Goal: Information Seeking & Learning: Learn about a topic

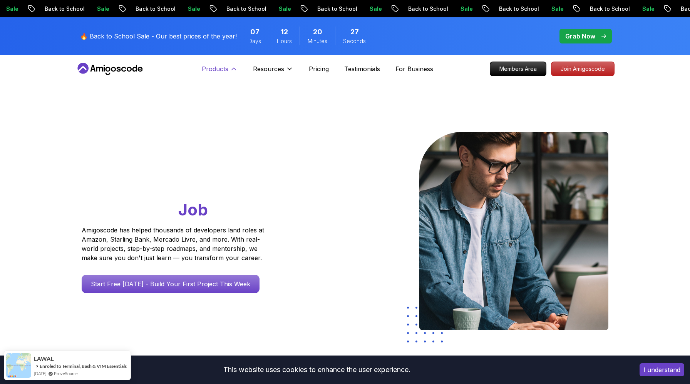
click at [211, 67] on p "Products" at bounding box center [215, 68] width 27 height 9
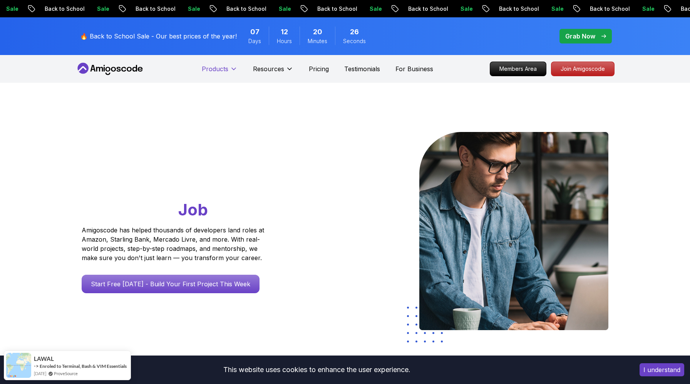
click at [211, 67] on p "Products" at bounding box center [215, 68] width 27 height 9
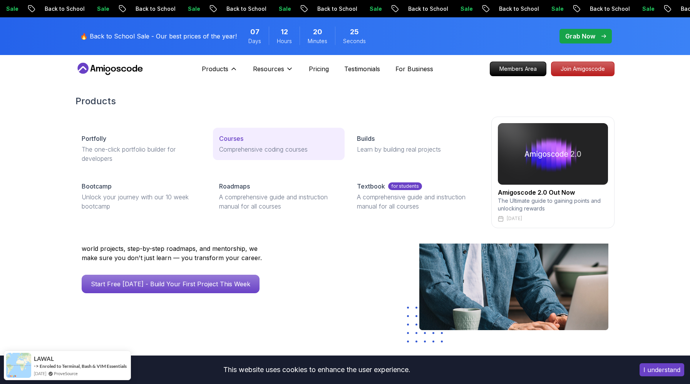
click at [237, 136] on p "Courses" at bounding box center [231, 138] width 24 height 9
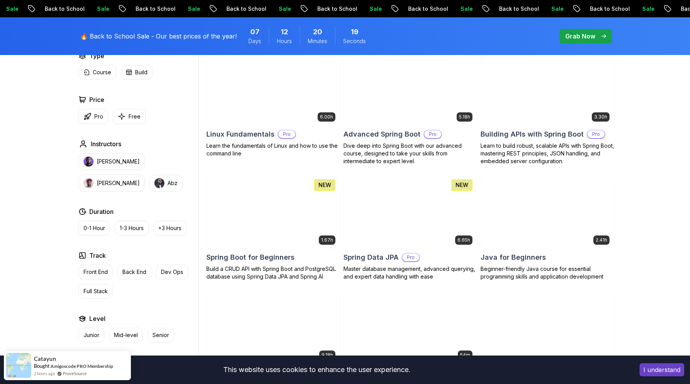
scroll to position [241, 0]
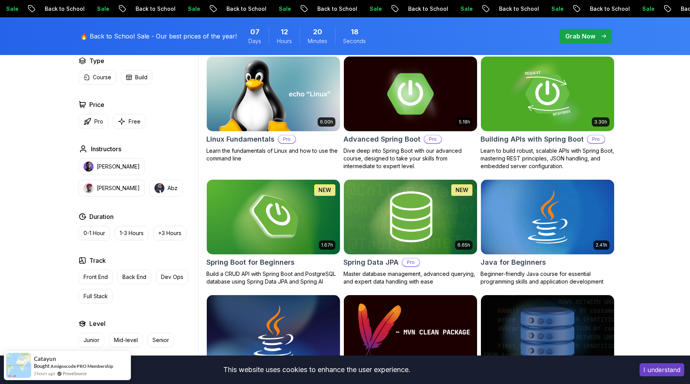
click at [392, 90] on img at bounding box center [410, 94] width 140 height 78
click at [550, 96] on img at bounding box center [548, 94] width 140 height 78
click at [266, 217] on img at bounding box center [273, 217] width 140 height 78
click at [405, 220] on img at bounding box center [410, 217] width 140 height 78
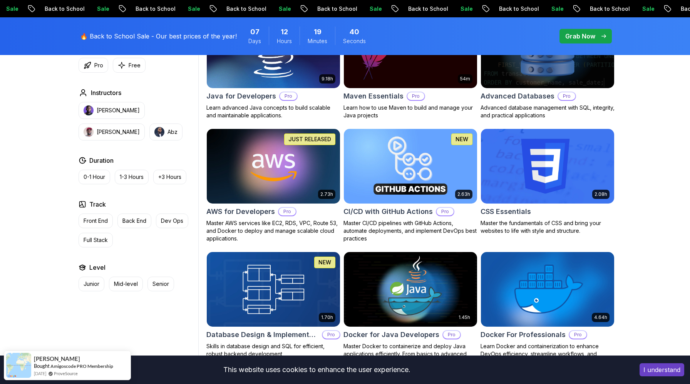
scroll to position [0, 0]
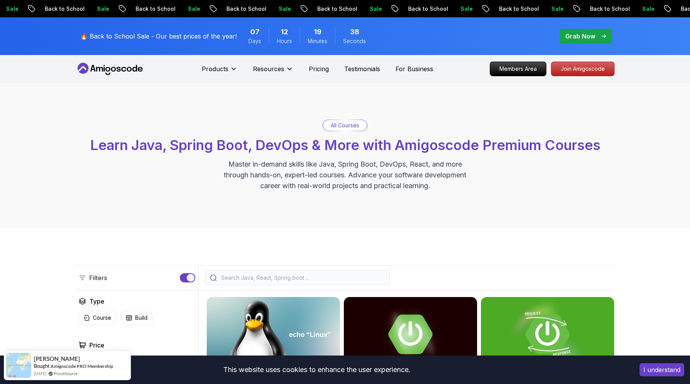
drag, startPoint x: 460, startPoint y: 122, endPoint x: 378, endPoint y: 5, distance: 142.5
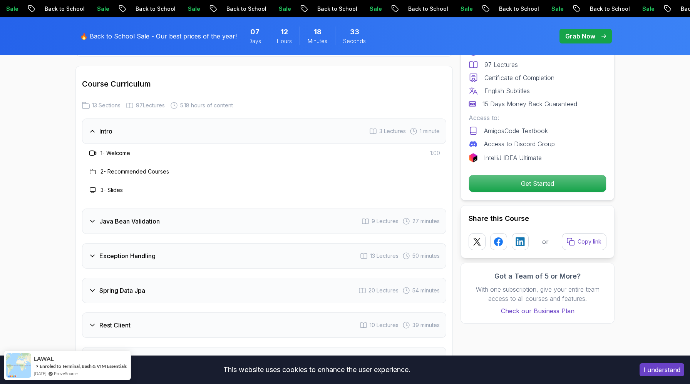
scroll to position [1026, 0]
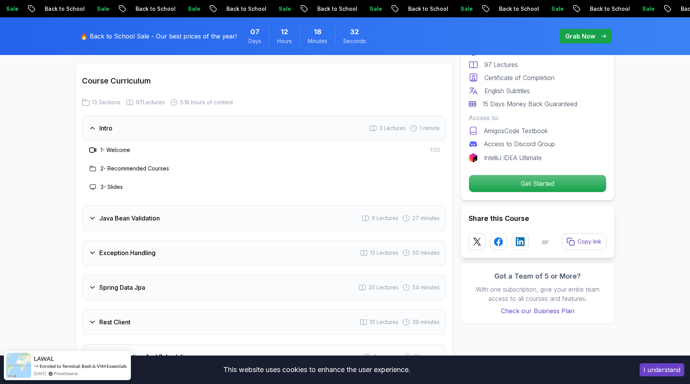
click at [263, 206] on div "Java Bean Validation 9 Lectures 27 minutes" at bounding box center [264, 218] width 364 height 25
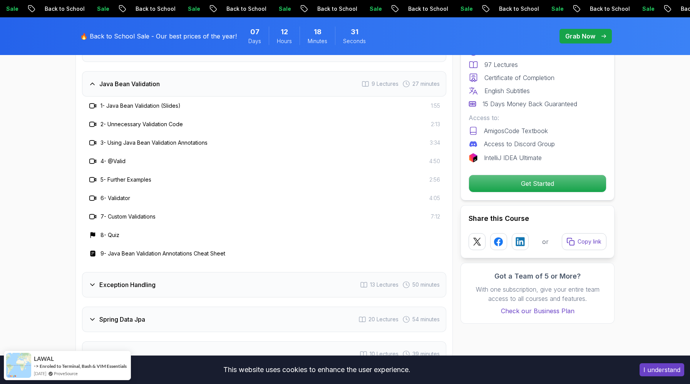
scroll to position [1112, 0]
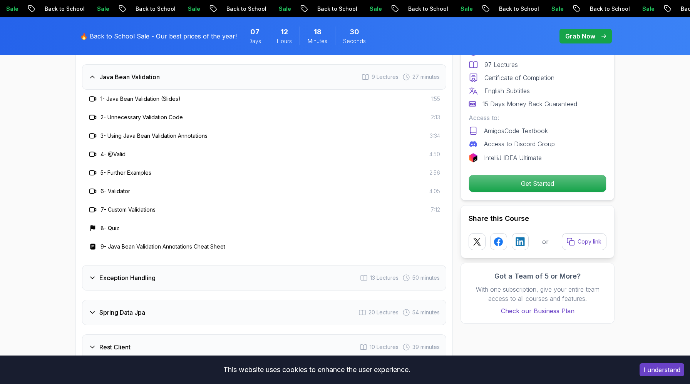
click at [225, 265] on div "Exception Handling 13 Lectures 50 minutes" at bounding box center [264, 277] width 364 height 25
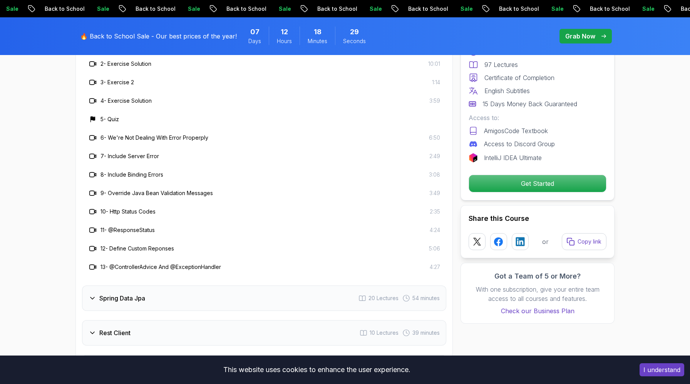
scroll to position [1202, 0]
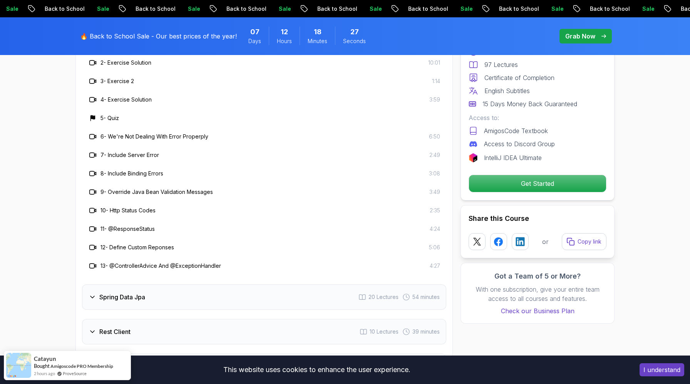
click at [220, 285] on div "Spring Data Jpa 20 Lectures 54 minutes" at bounding box center [264, 297] width 364 height 25
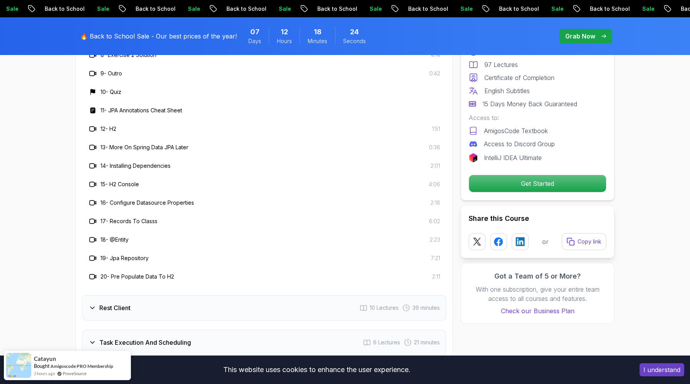
scroll to position [1356, 0]
click at [217, 295] on div "Rest Client 10 Lectures 39 minutes" at bounding box center [264, 307] width 364 height 25
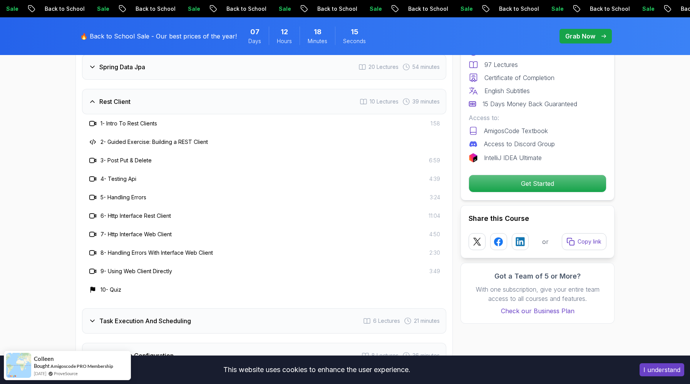
scroll to position [1193, 0]
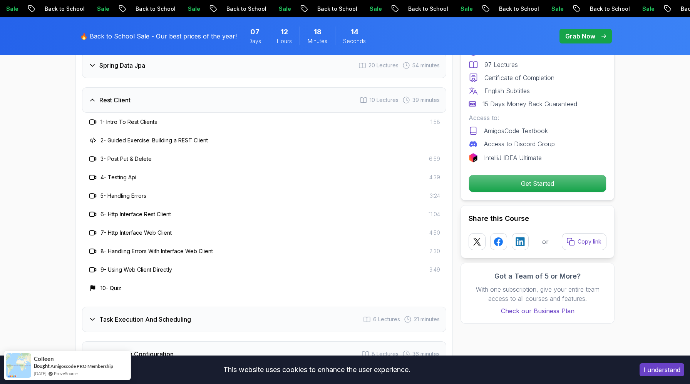
click at [215, 307] on div "Task Execution And Scheduling 6 Lectures 21 minutes" at bounding box center [264, 319] width 364 height 25
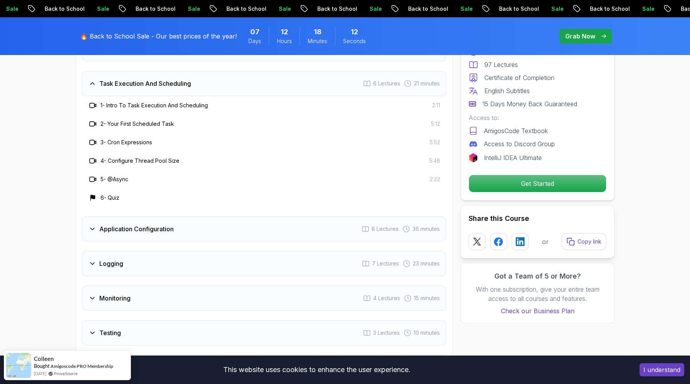
scroll to position [1247, 0]
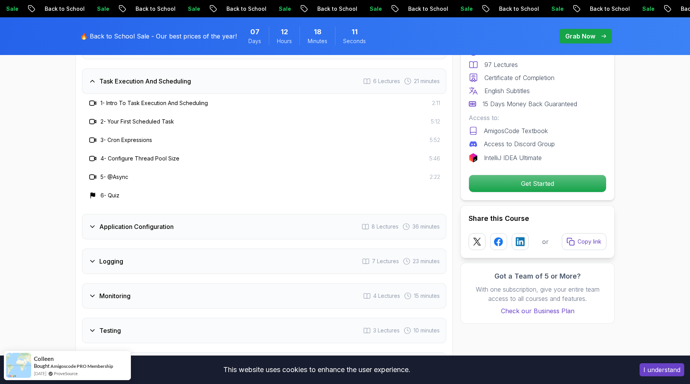
click at [222, 214] on div "Application Configuration 8 Lectures 36 minutes" at bounding box center [264, 226] width 364 height 25
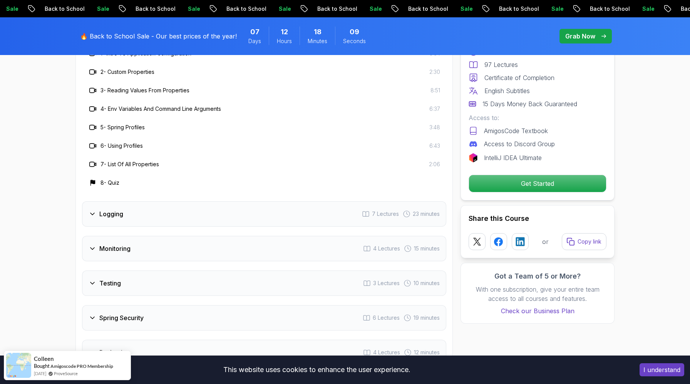
scroll to position [1333, 0]
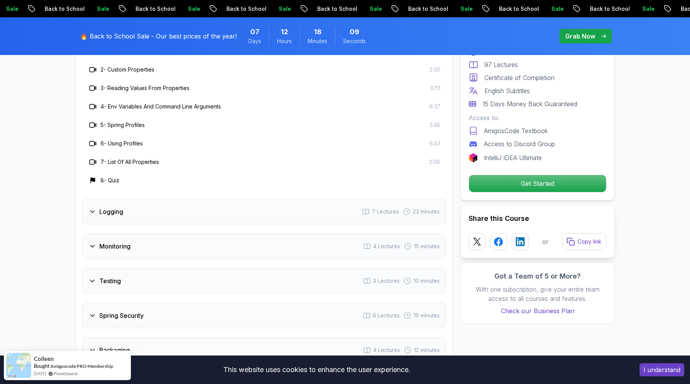
click at [228, 199] on div "Logging 7 Lectures 23 minutes" at bounding box center [264, 211] width 364 height 25
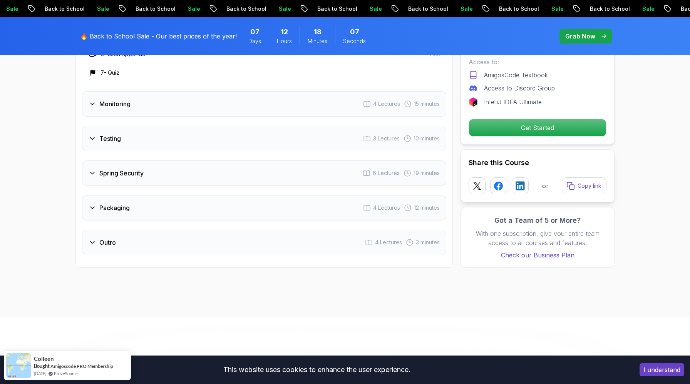
scroll to position [1458, 0]
click at [221, 160] on div "Spring Security 6 Lectures 19 minutes" at bounding box center [264, 172] width 364 height 25
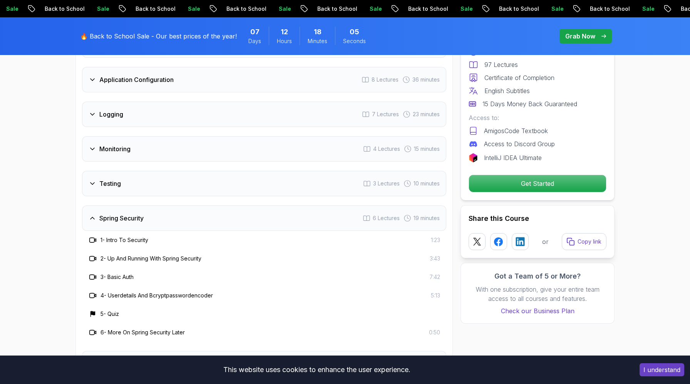
scroll to position [1281, 0]
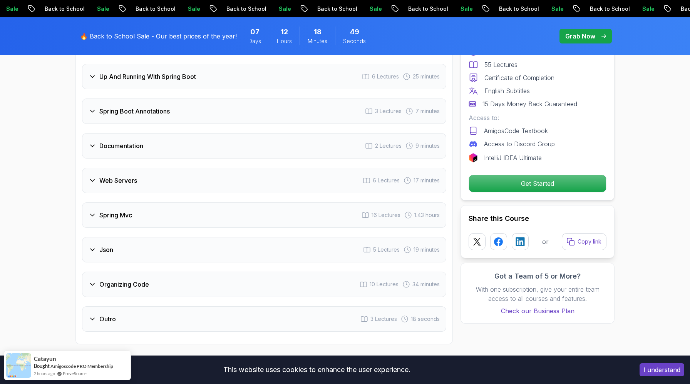
scroll to position [1404, 0]
click at [328, 166] on div "Web Servers 6 Lectures 17 minutes" at bounding box center [264, 178] width 364 height 25
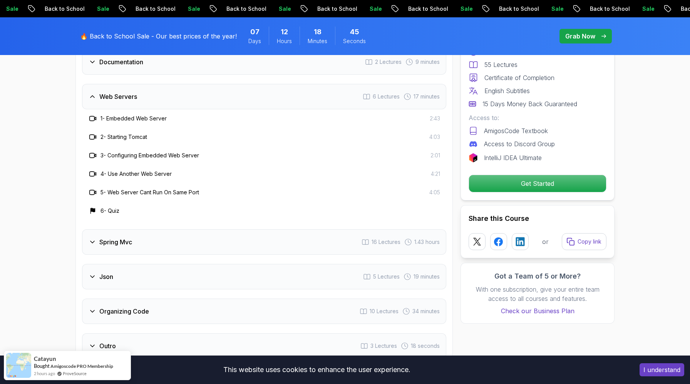
scroll to position [1426, 0]
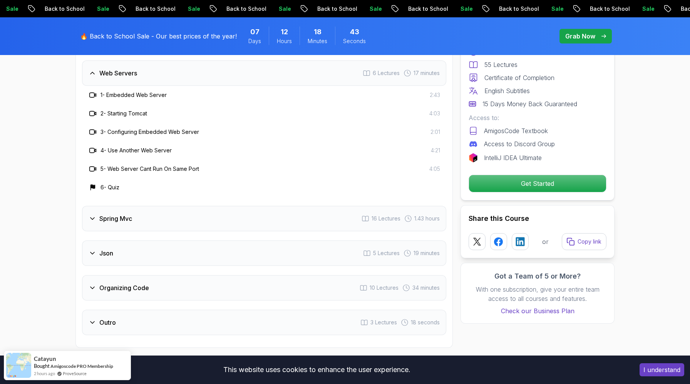
click at [300, 248] on div "Json 5 Lectures 19 minutes" at bounding box center [264, 253] width 364 height 25
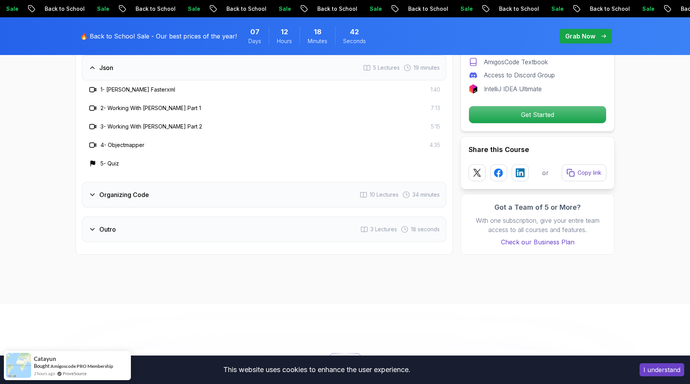
scroll to position [1553, 0]
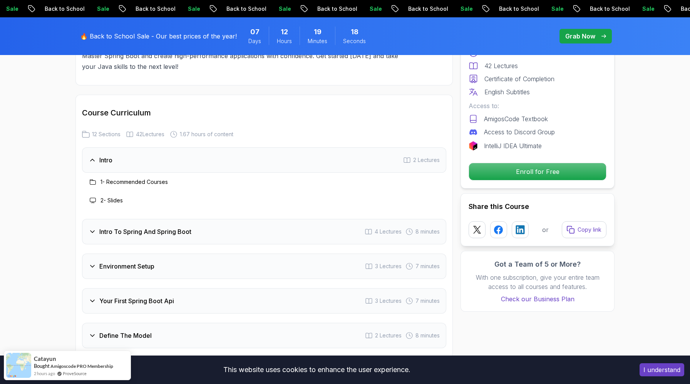
scroll to position [930, 0]
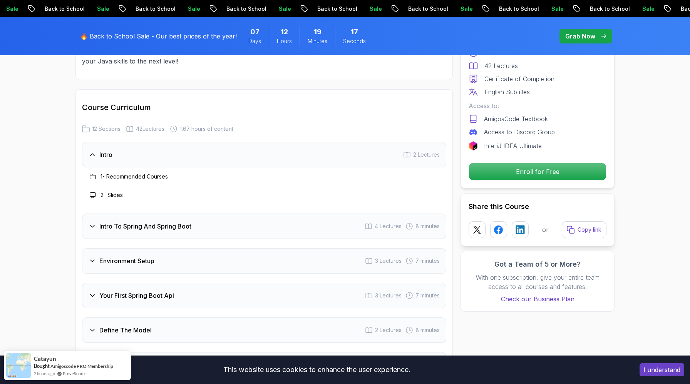
click at [310, 225] on div "Intro To Spring And Spring Boot 4 Lectures 8 minutes" at bounding box center [264, 226] width 364 height 25
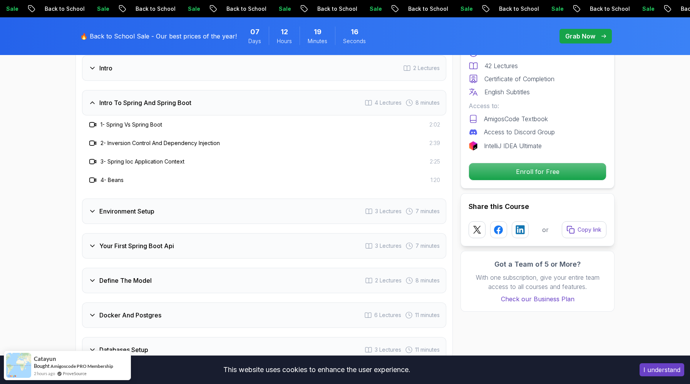
scroll to position [1030, 0]
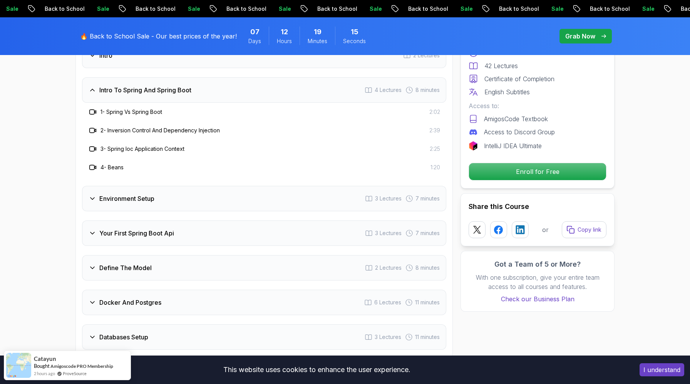
click at [299, 196] on div "Environment Setup 3 Lectures 7 minutes" at bounding box center [264, 198] width 364 height 25
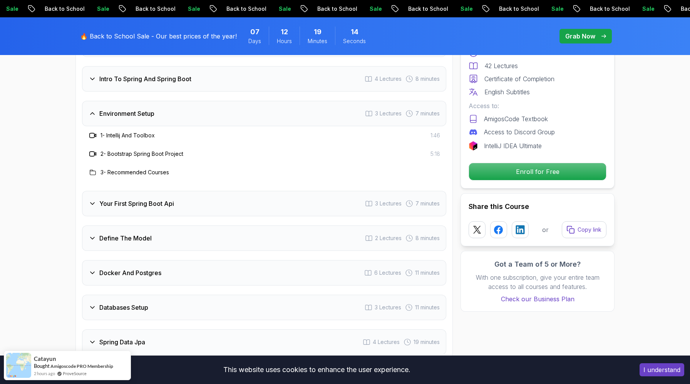
scroll to position [1042, 0]
click at [287, 197] on div "Your First Spring Boot Api 3 Lectures 7 minutes" at bounding box center [264, 202] width 364 height 25
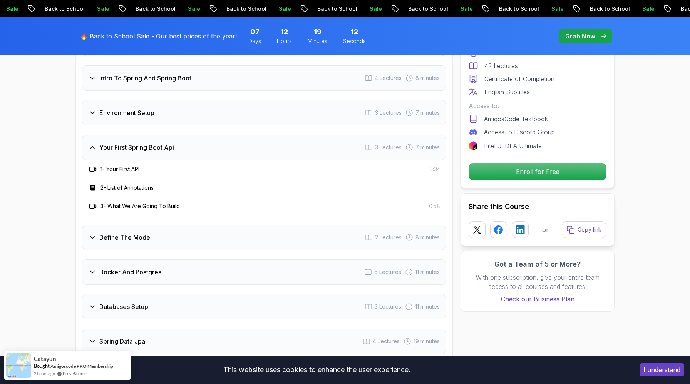
scroll to position [1047, 0]
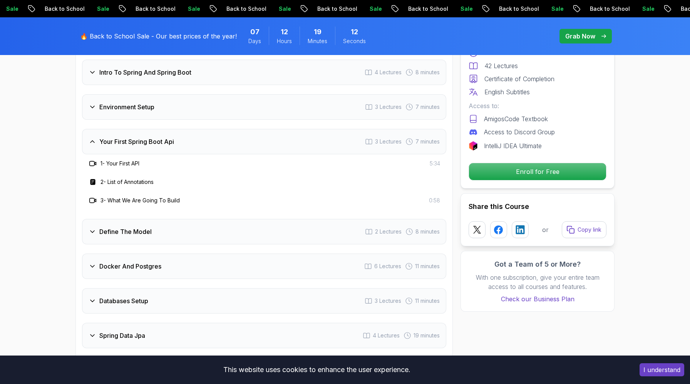
click at [286, 223] on div "Define The Model 2 Lectures 8 minutes" at bounding box center [264, 231] width 364 height 25
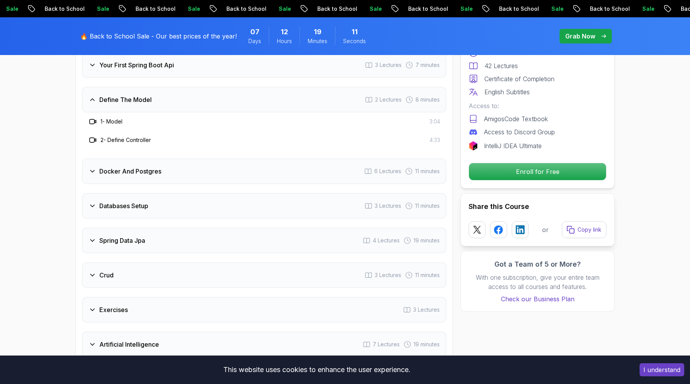
scroll to position [1127, 0]
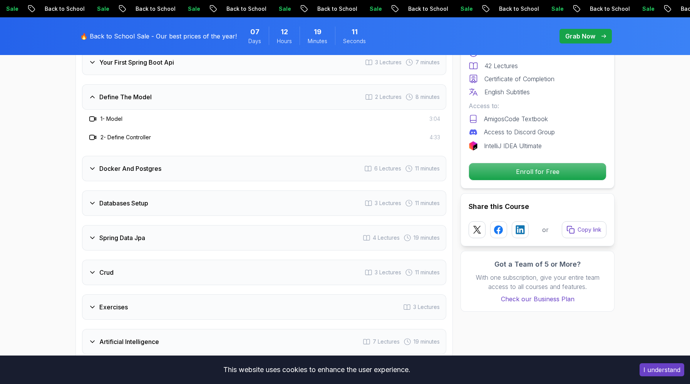
click at [274, 160] on div "Docker And Postgres 6 Lectures 11 minutes" at bounding box center [264, 168] width 364 height 25
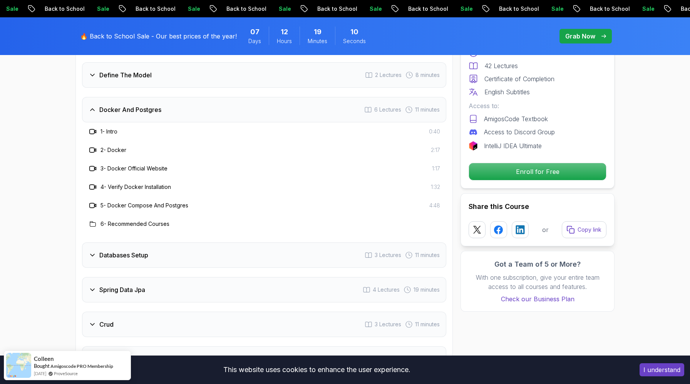
scroll to position [1150, 0]
click at [261, 255] on div "Databases Setup 3 Lectures 11 minutes" at bounding box center [264, 254] width 364 height 25
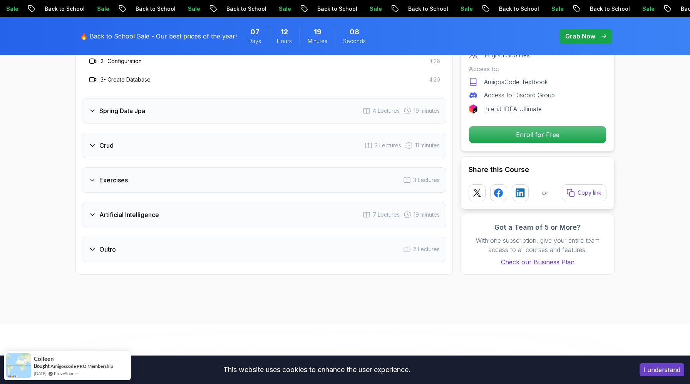
scroll to position [1278, 0]
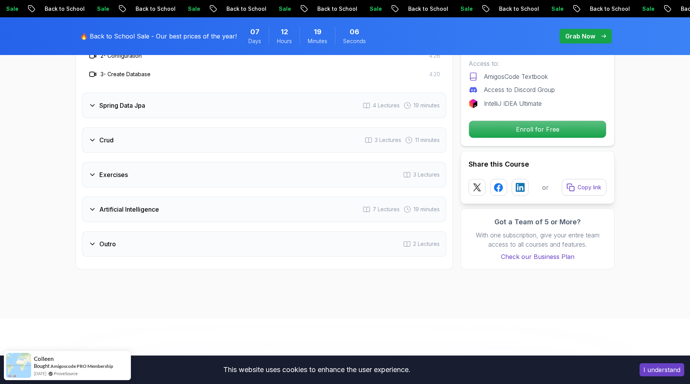
click at [246, 197] on div "Artificial Intelligence 7 Lectures 19 minutes" at bounding box center [264, 209] width 364 height 25
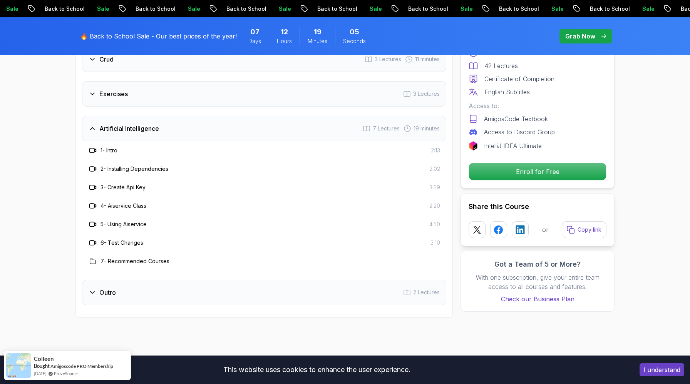
scroll to position [1304, 0]
